Goal: Task Accomplishment & Management: Manage account settings

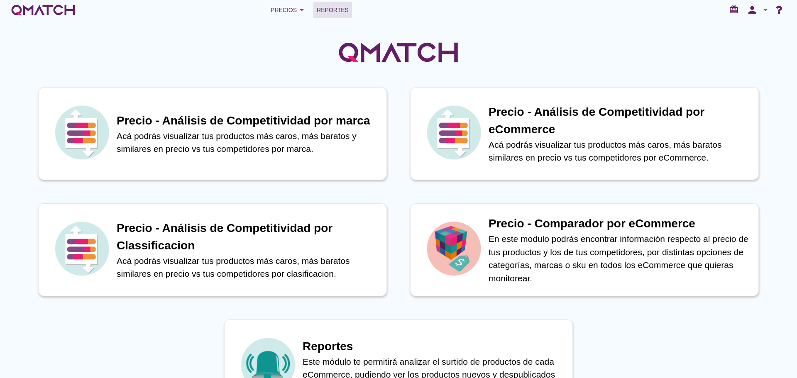
click at [327, 8] on span "Reportes" at bounding box center [333, 10] width 32 height 10
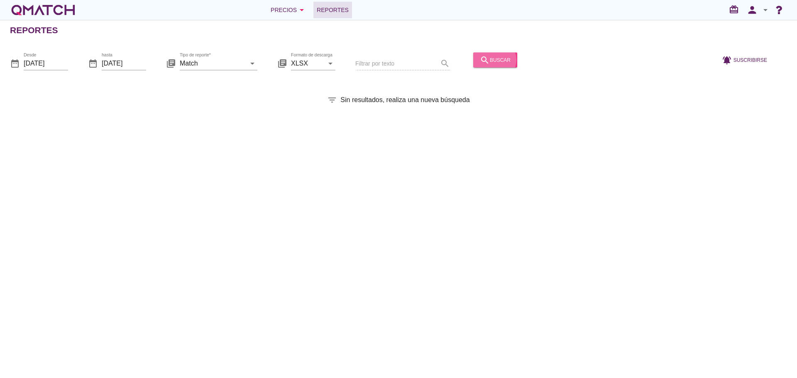
click at [492, 53] on button "search buscar" at bounding box center [495, 59] width 44 height 15
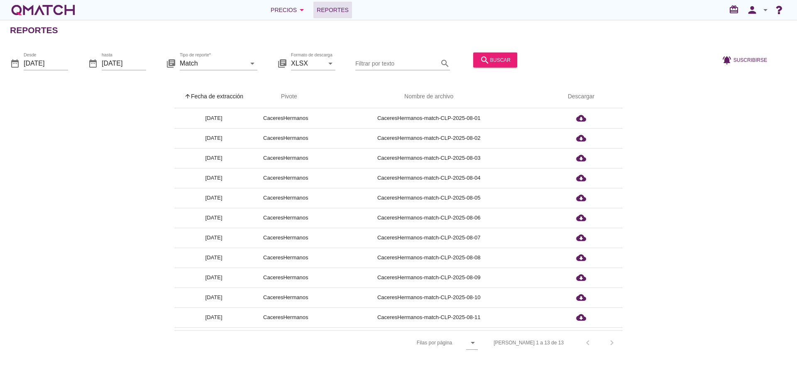
click at [220, 100] on th "arrow_upward Fecha de extracción" at bounding box center [213, 96] width 79 height 23
click at [750, 9] on icon "person" at bounding box center [752, 10] width 17 height 12
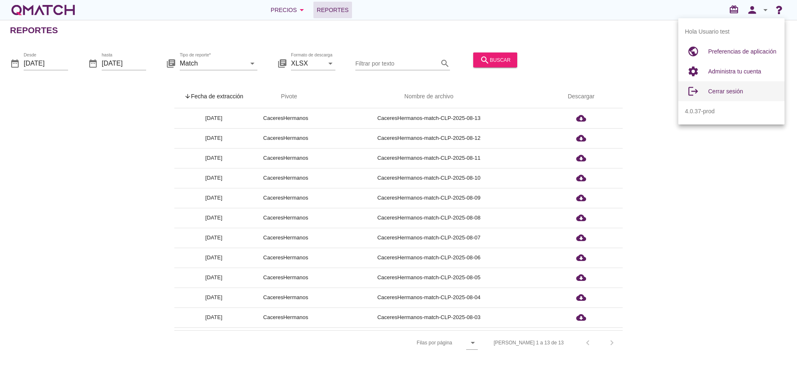
click at [740, 89] on span "Cerrar sesión" at bounding box center [725, 91] width 35 height 7
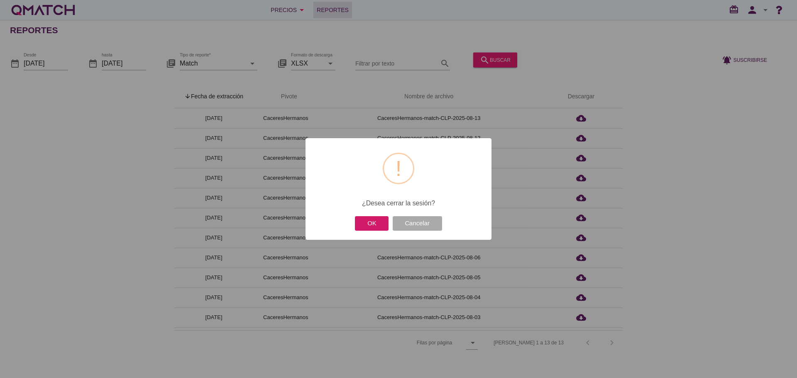
click at [368, 222] on button "OK" at bounding box center [372, 223] width 34 height 15
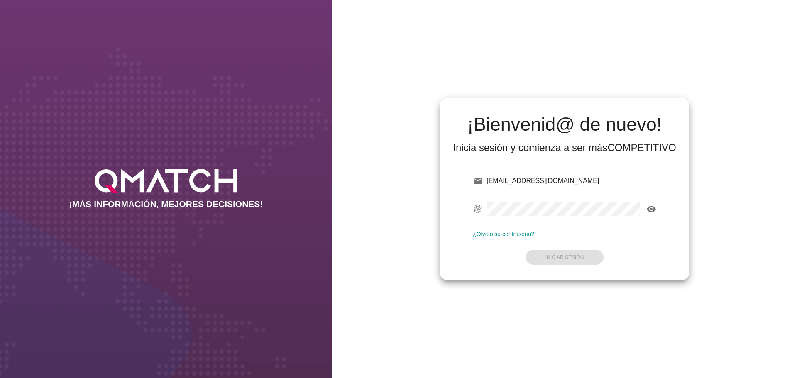
click at [607, 177] on input "test@test.cacereshermanos.cl" at bounding box center [571, 180] width 170 height 13
type input "test@test.cencosud.com.ar"
click at [579, 259] on strong "Iniciar Sesión" at bounding box center [564, 257] width 39 height 6
